Goal: Information Seeking & Learning: Learn about a topic

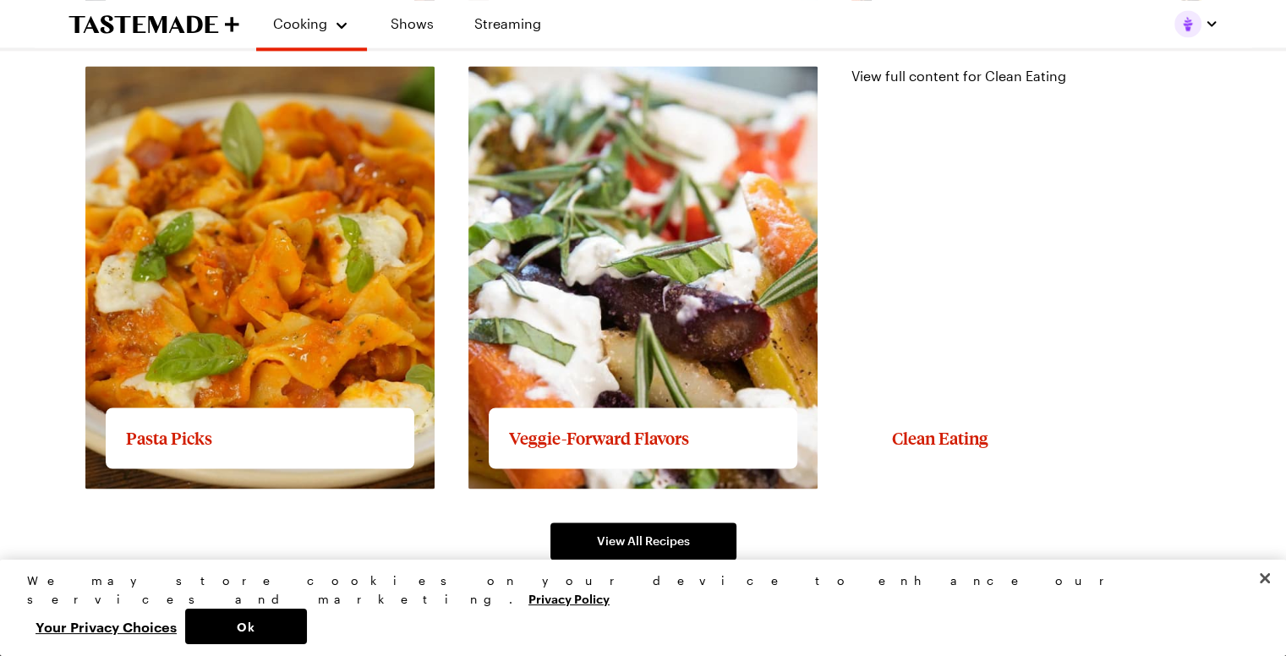
scroll to position [2760, 0]
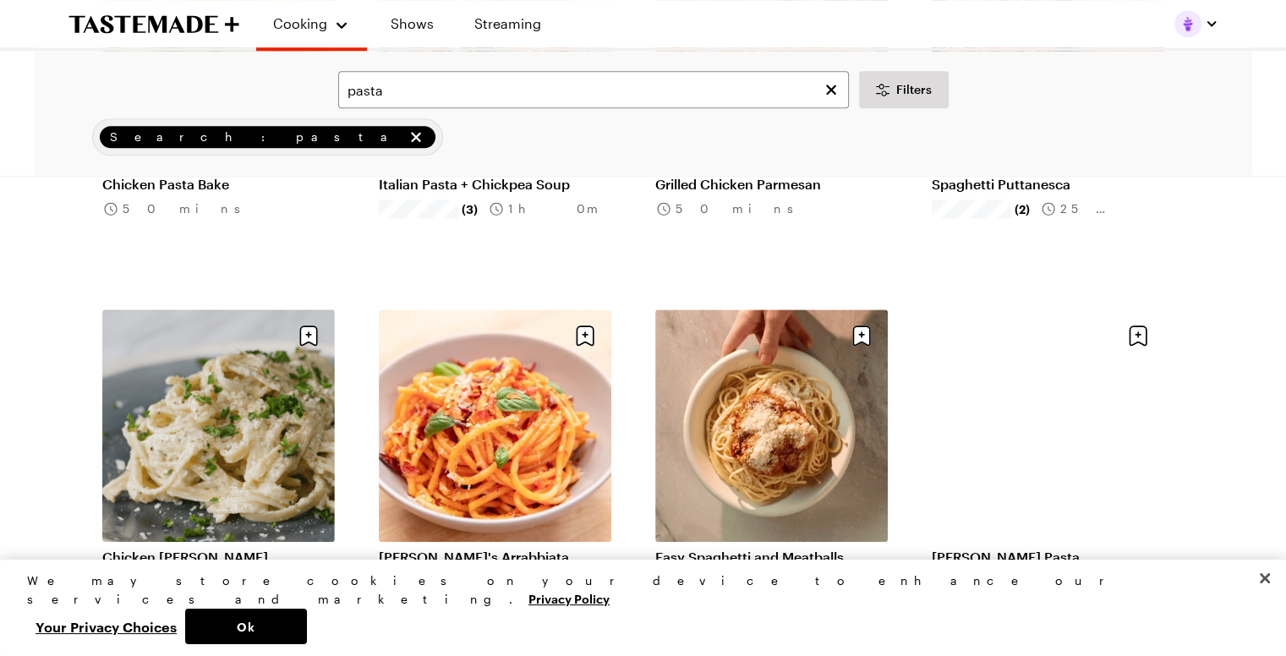
scroll to position [1853, 0]
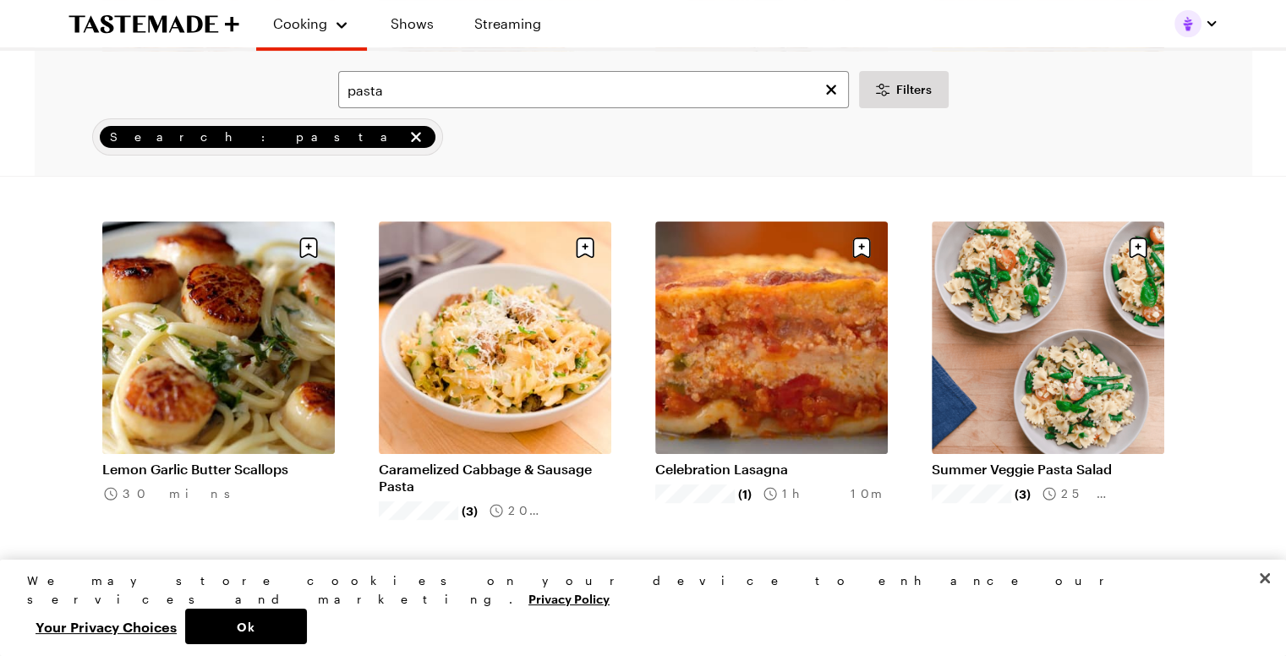
scroll to position [448, 0]
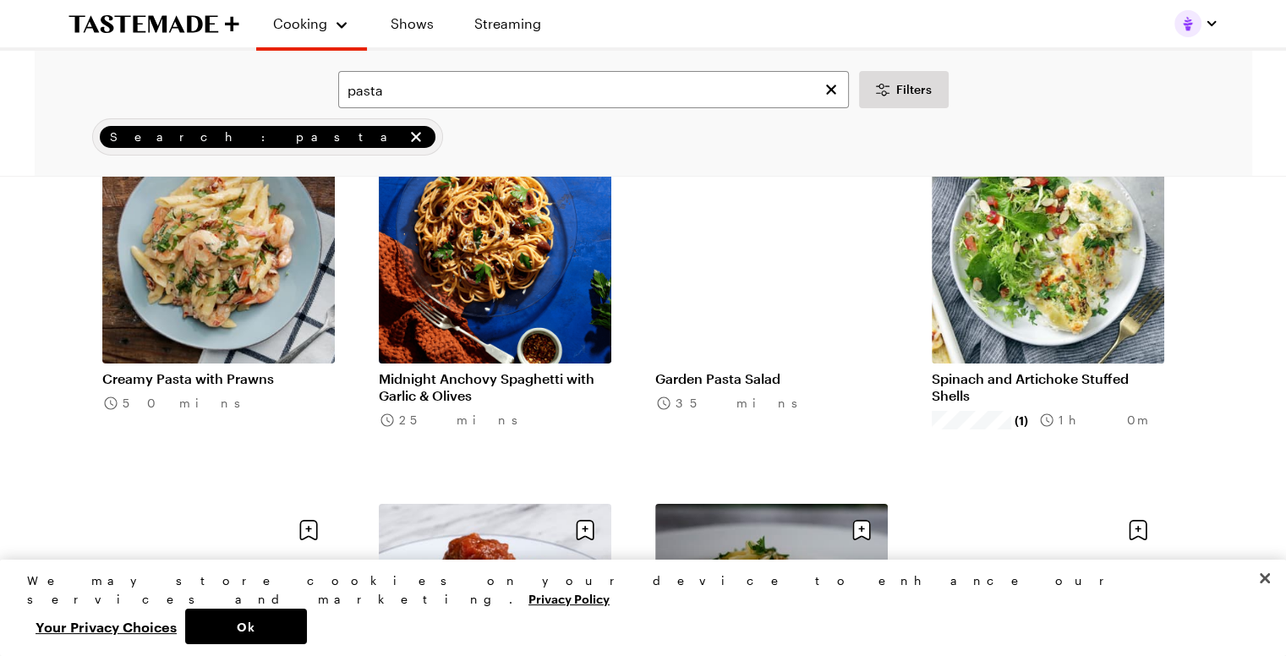
scroll to position [6129, 0]
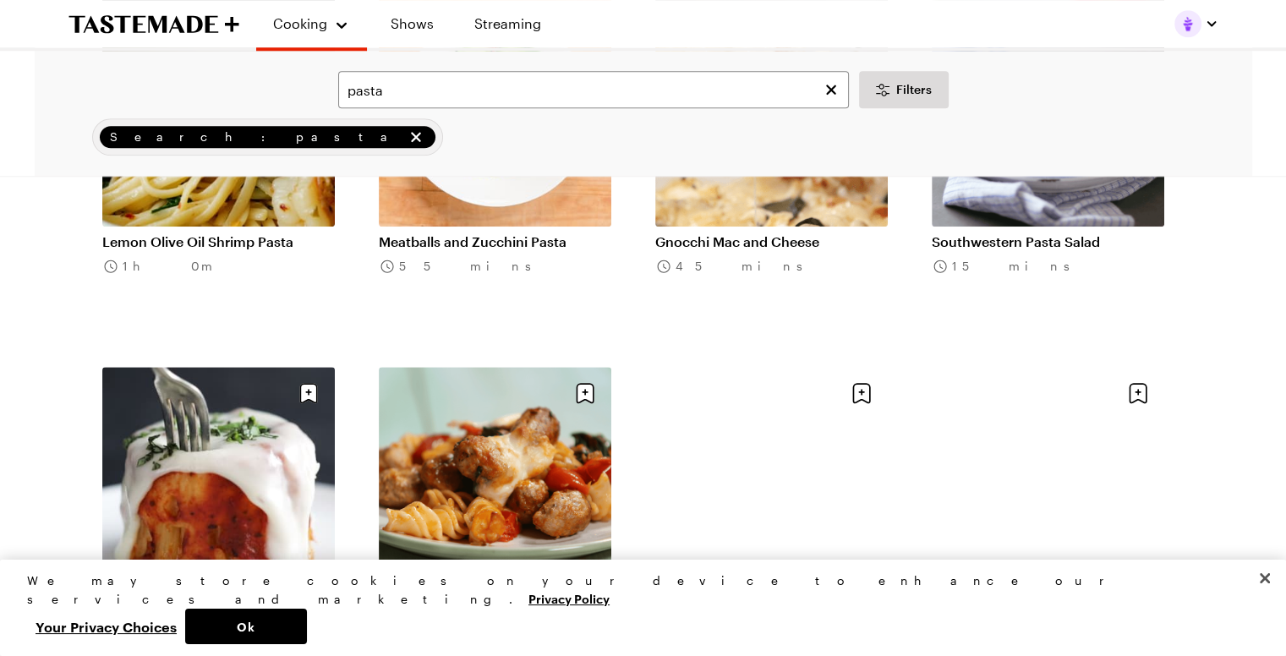
scroll to position [8130, 7]
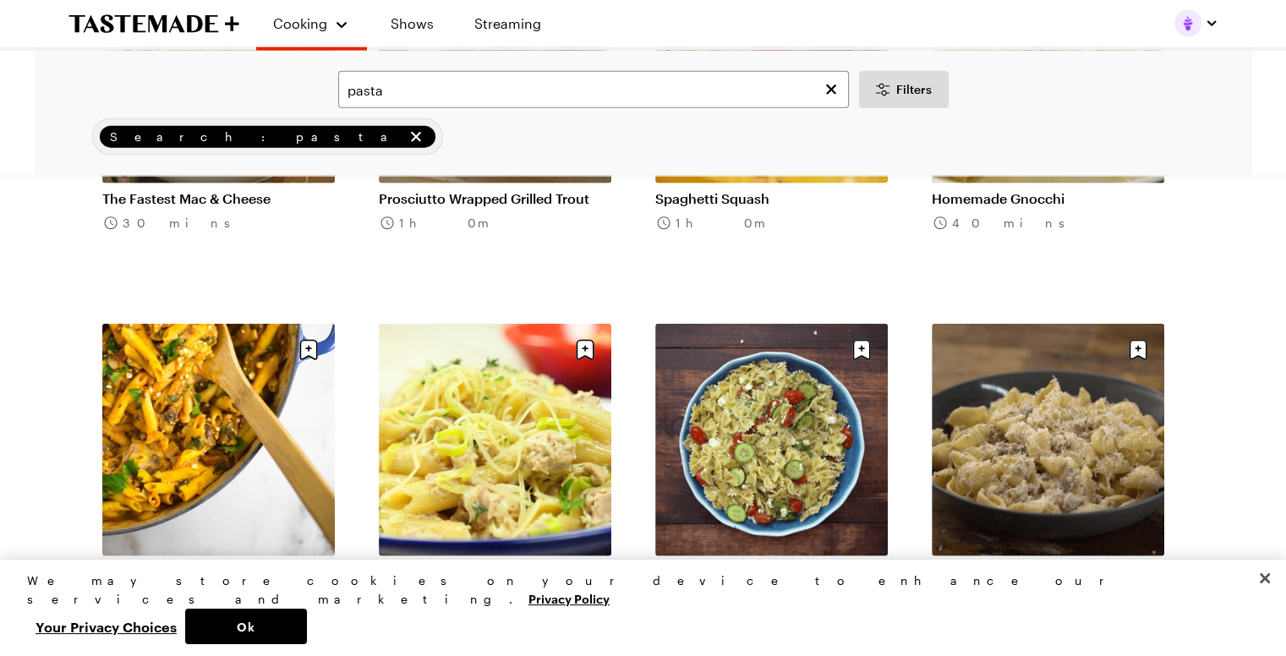
scroll to position [10409, 7]
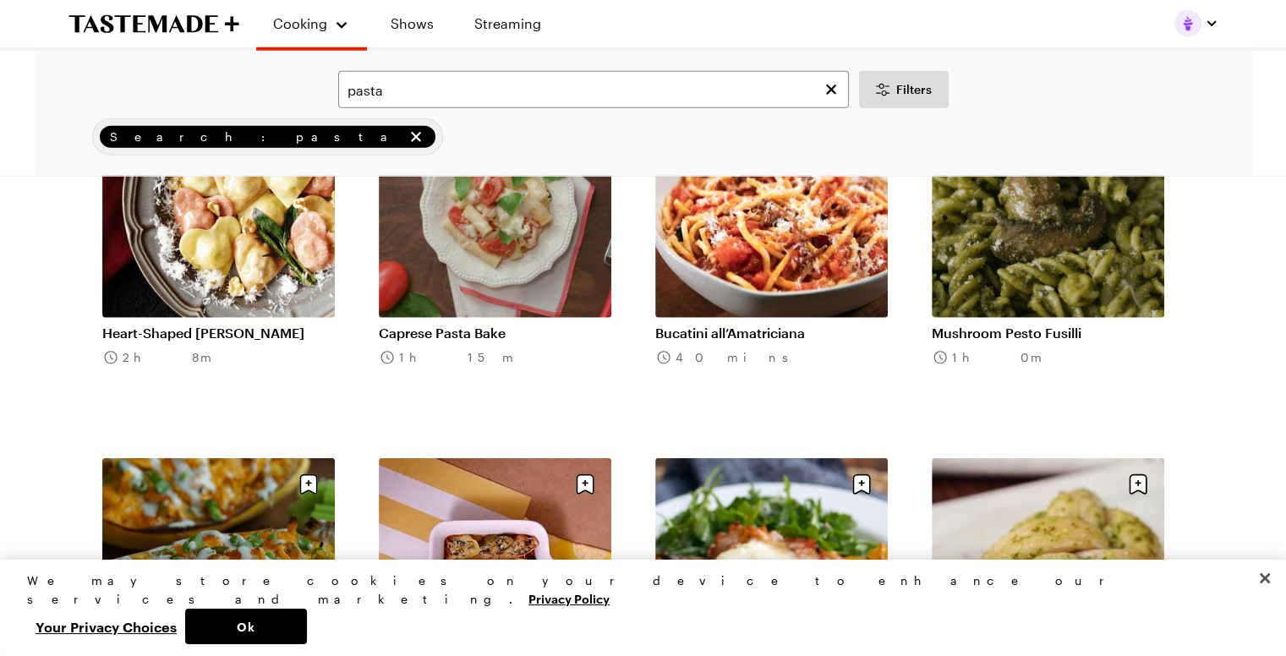
scroll to position [11393, 7]
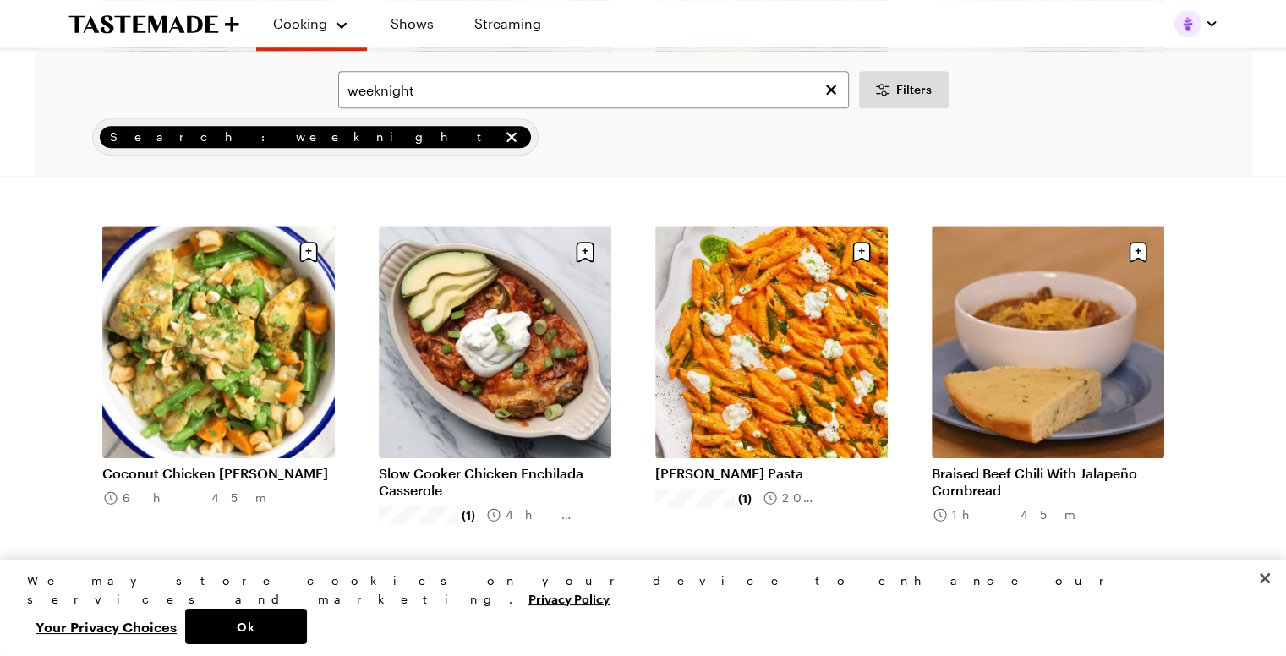
scroll to position [1587, 0]
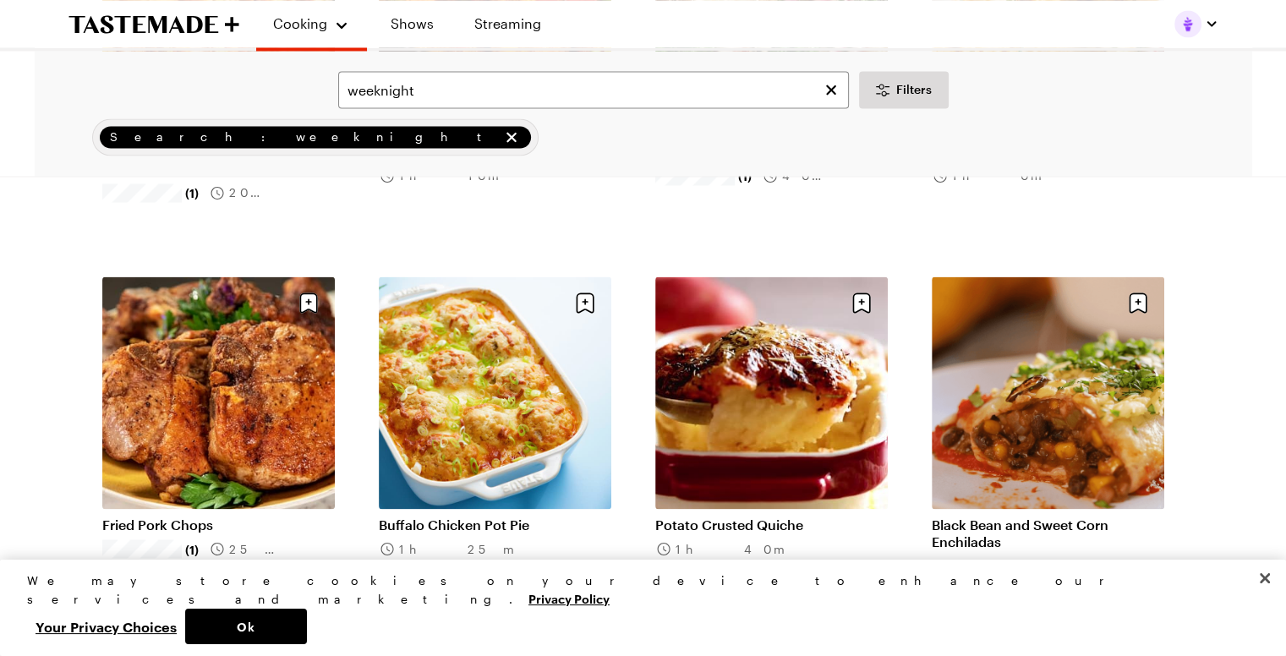
scroll to position [3002, 0]
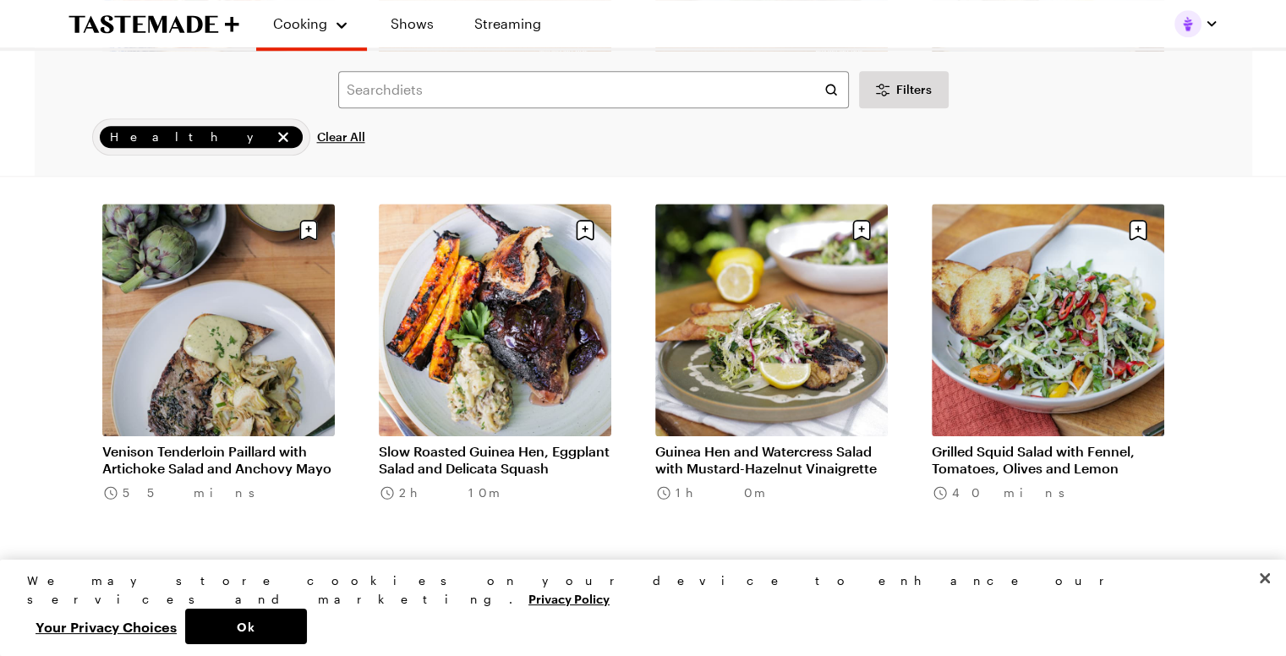
scroll to position [1584, 0]
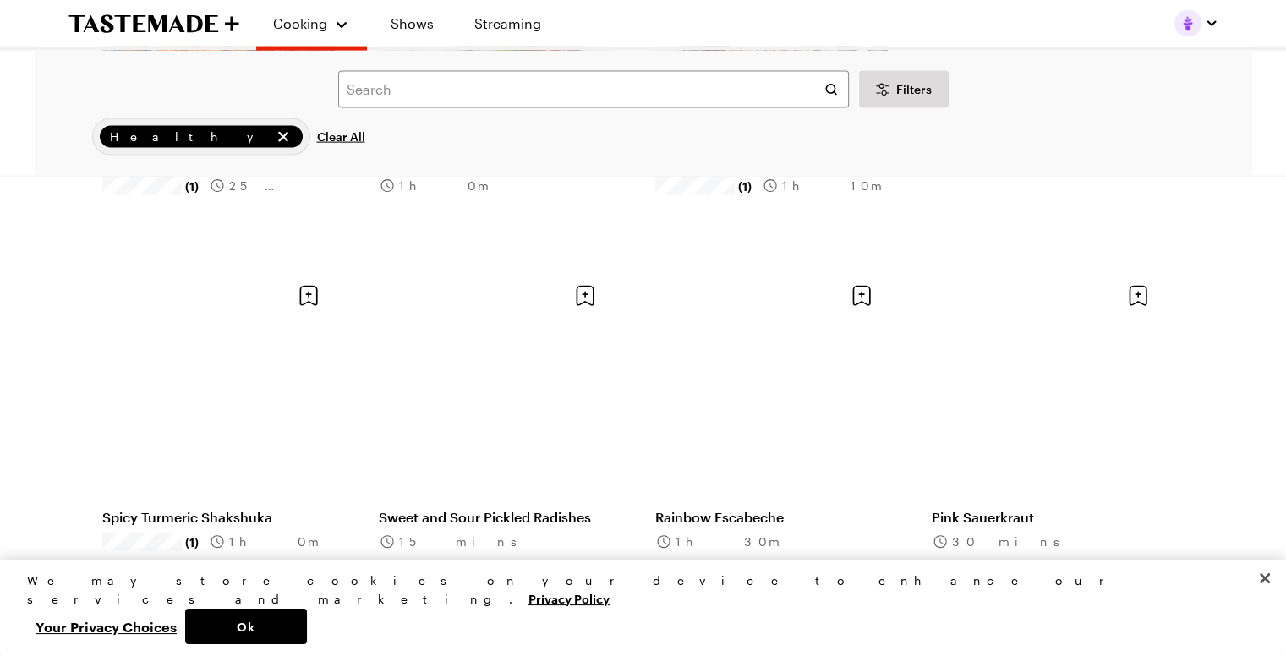
scroll to position [3753, 0]
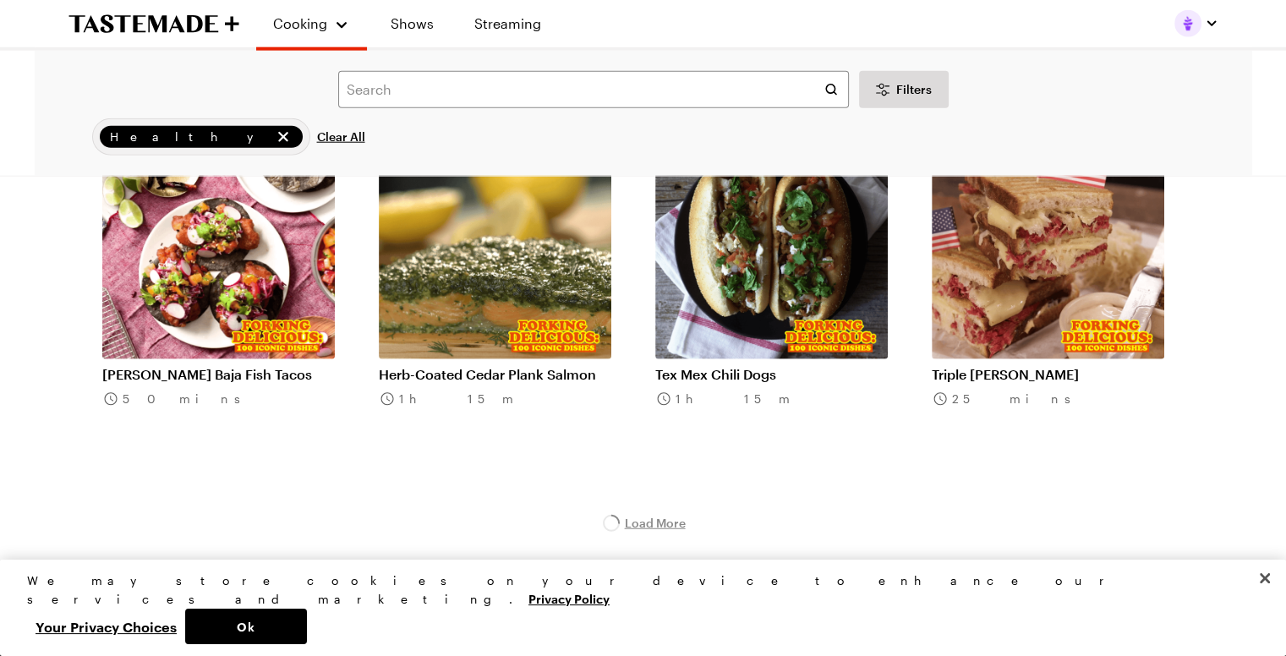
scroll to position [4273, 0]
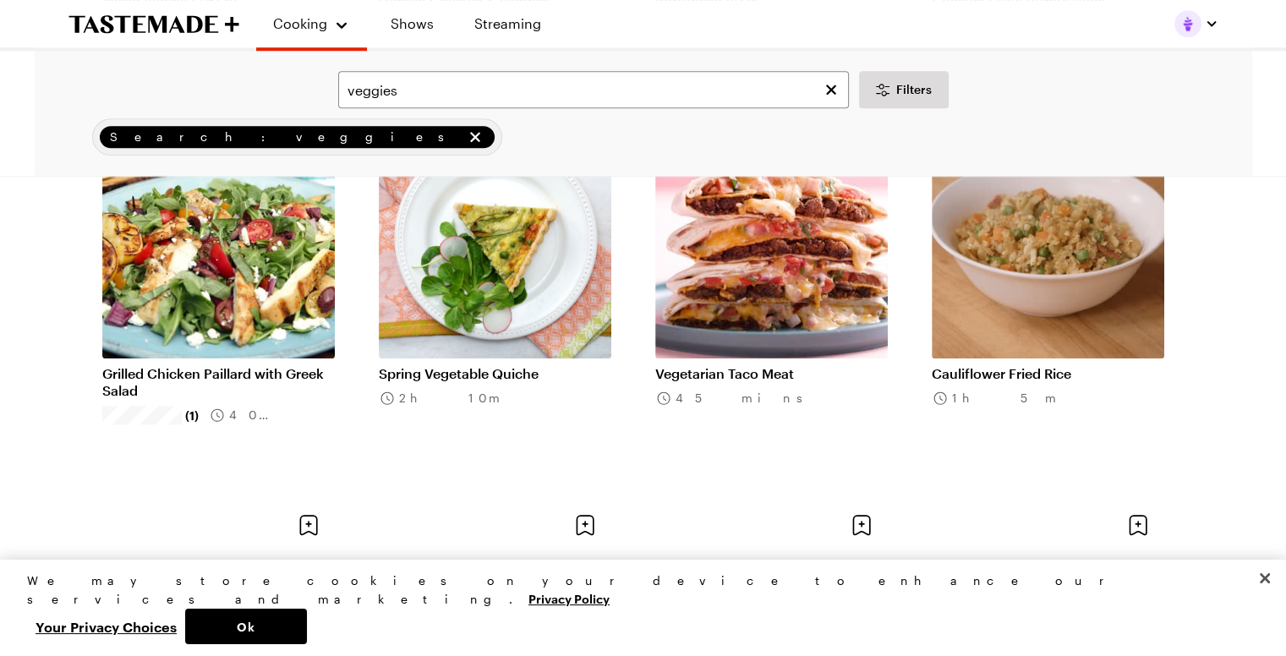
scroll to position [1672, 0]
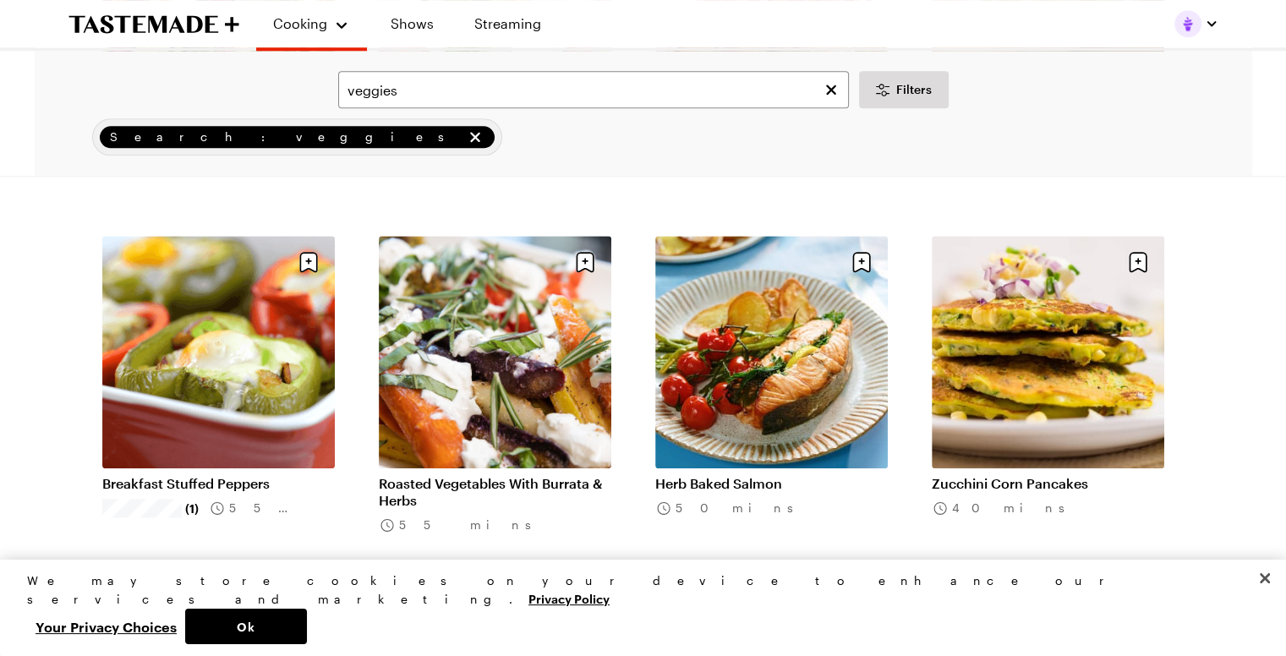
scroll to position [1930, 0]
